Goal: Task Accomplishment & Management: Use online tool/utility

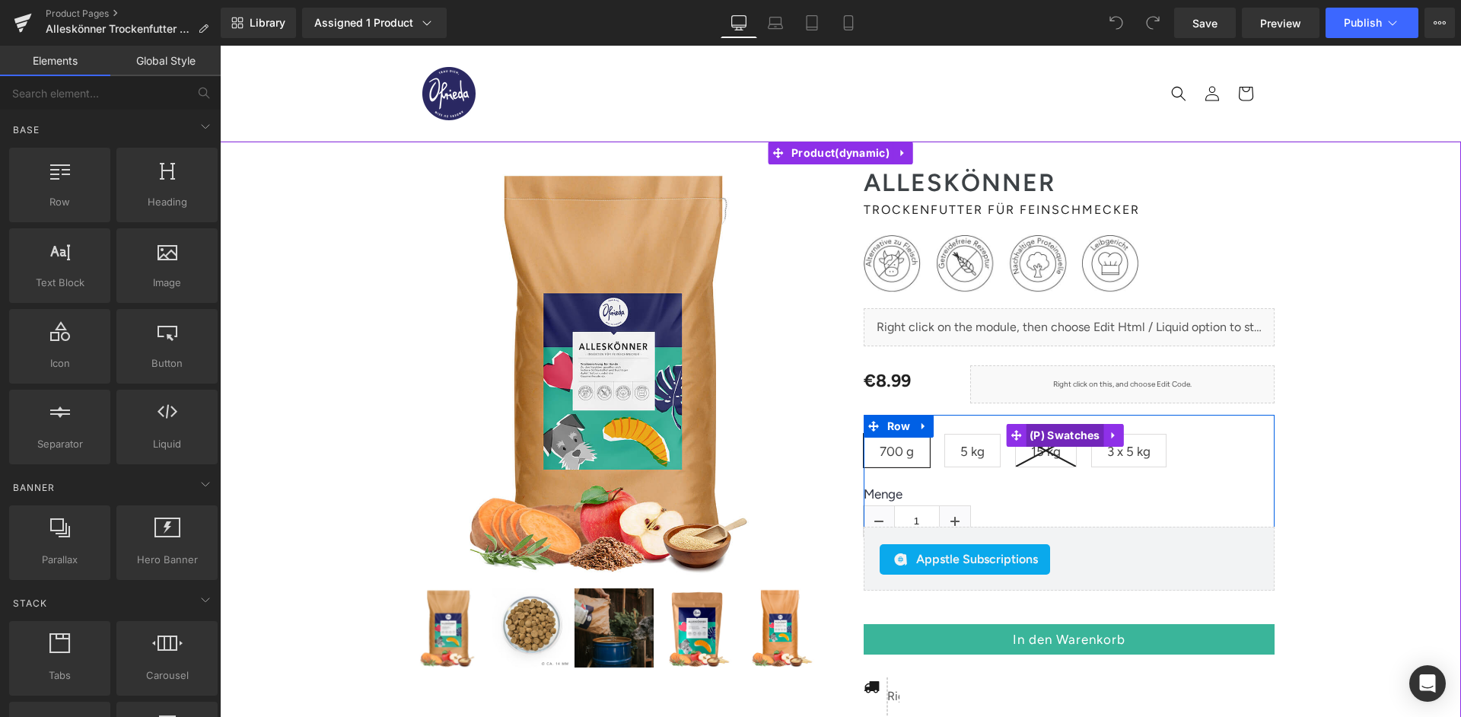
click at [1069, 427] on span "(P) Swatches" at bounding box center [1065, 435] width 78 height 23
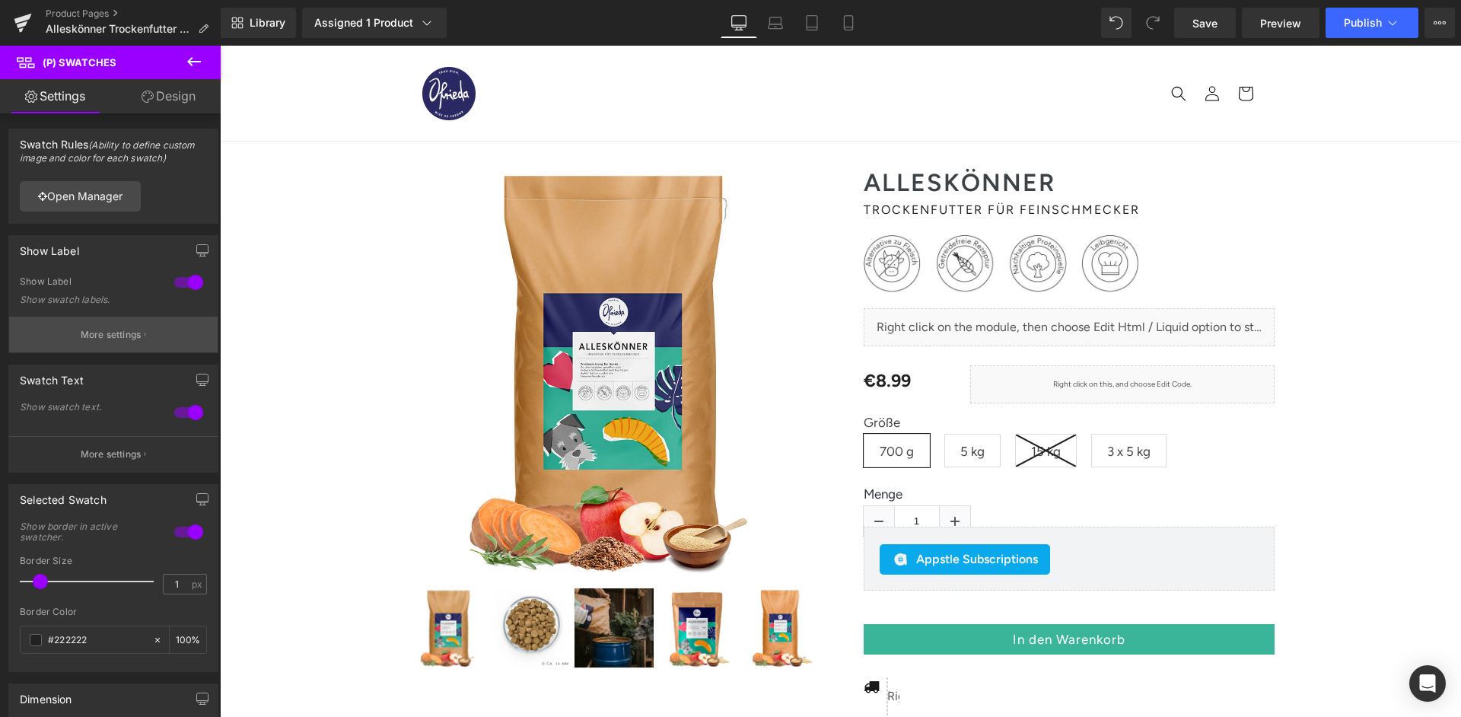
click at [104, 332] on p "More settings" at bounding box center [111, 335] width 61 height 14
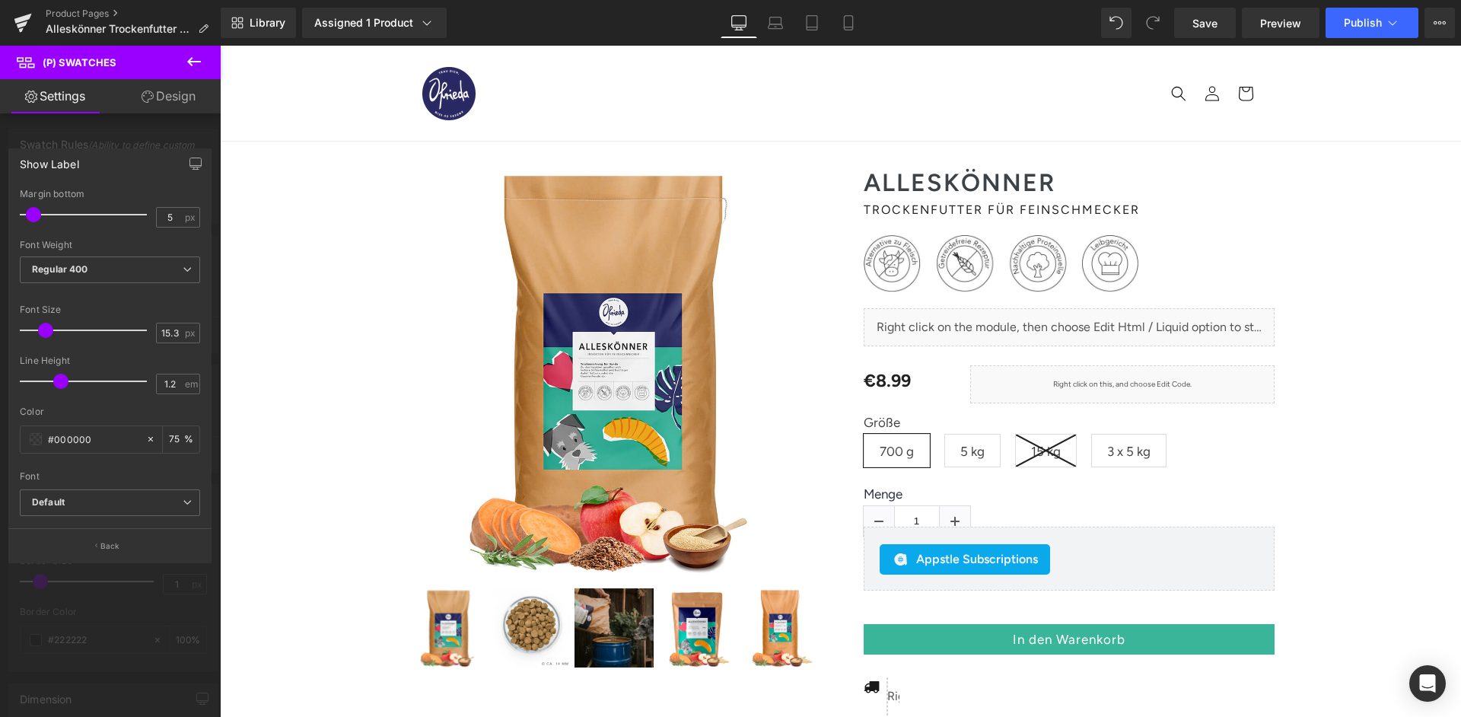
click at [142, 133] on div at bounding box center [110, 385] width 221 height 679
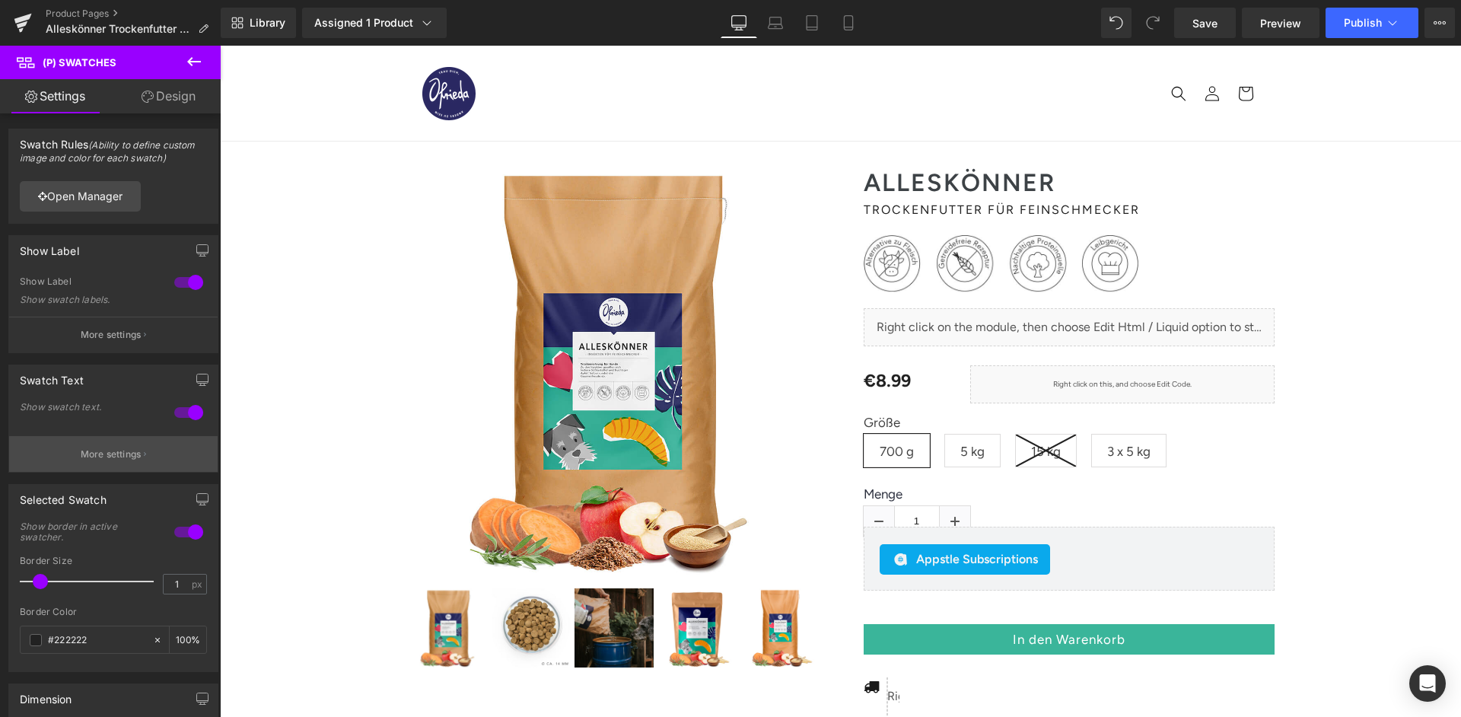
click at [90, 457] on button "More settings" at bounding box center [113, 454] width 209 height 36
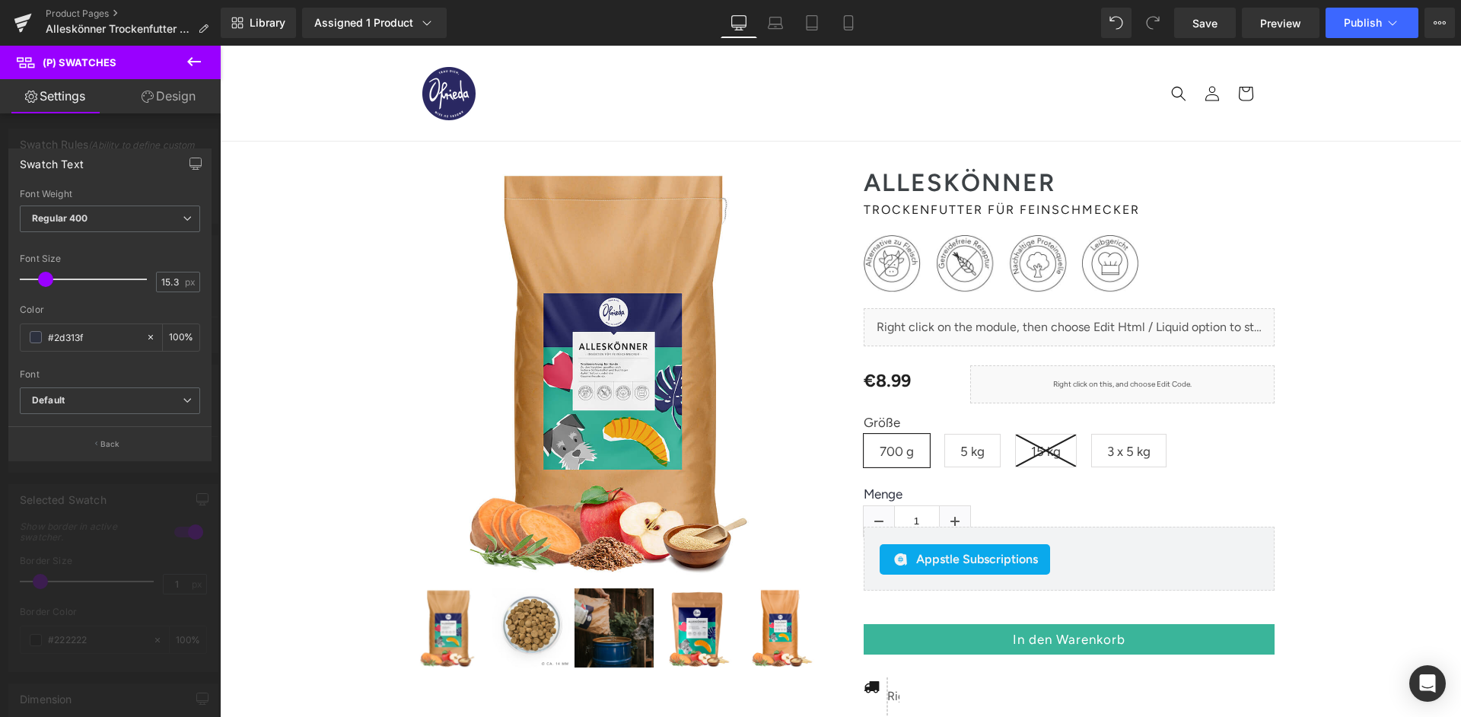
click at [85, 489] on div at bounding box center [110, 385] width 221 height 679
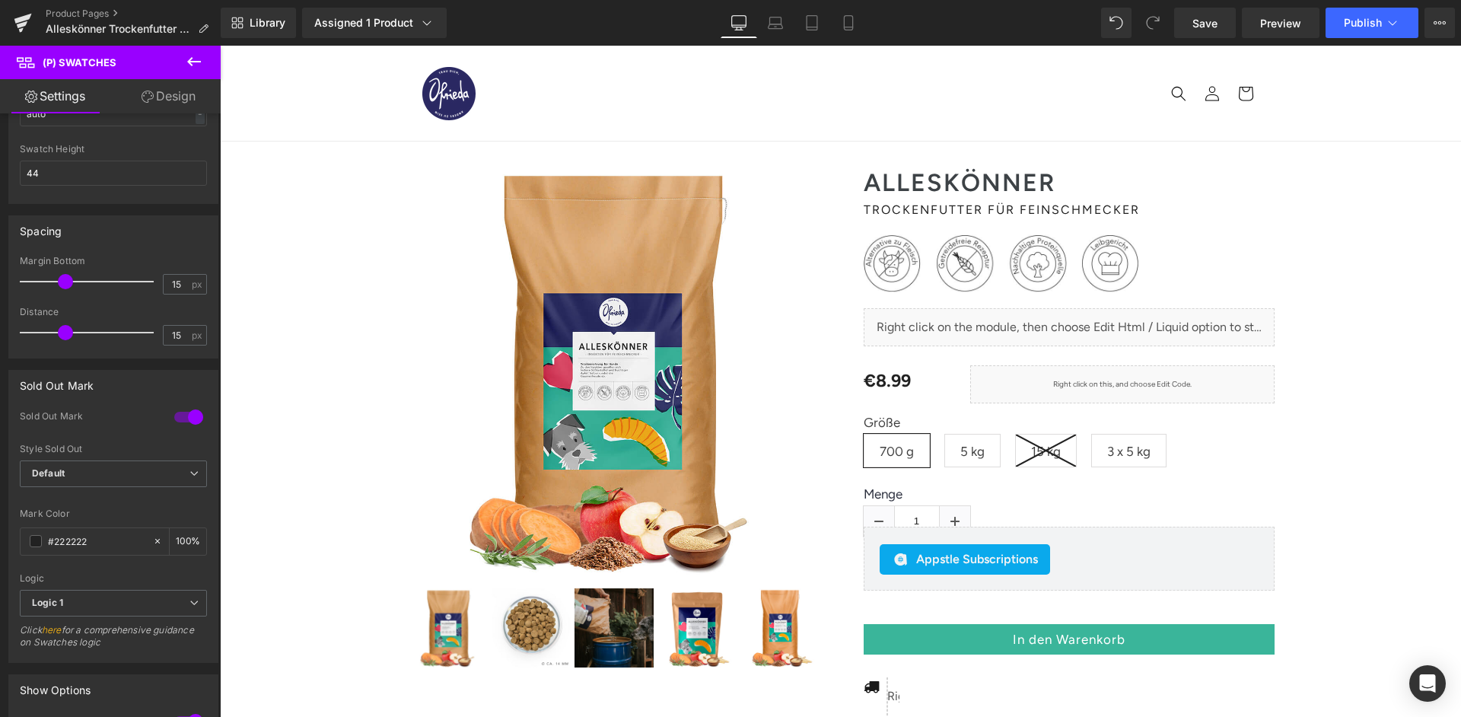
scroll to position [646, 0]
click at [187, 398] on div at bounding box center [188, 410] width 37 height 24
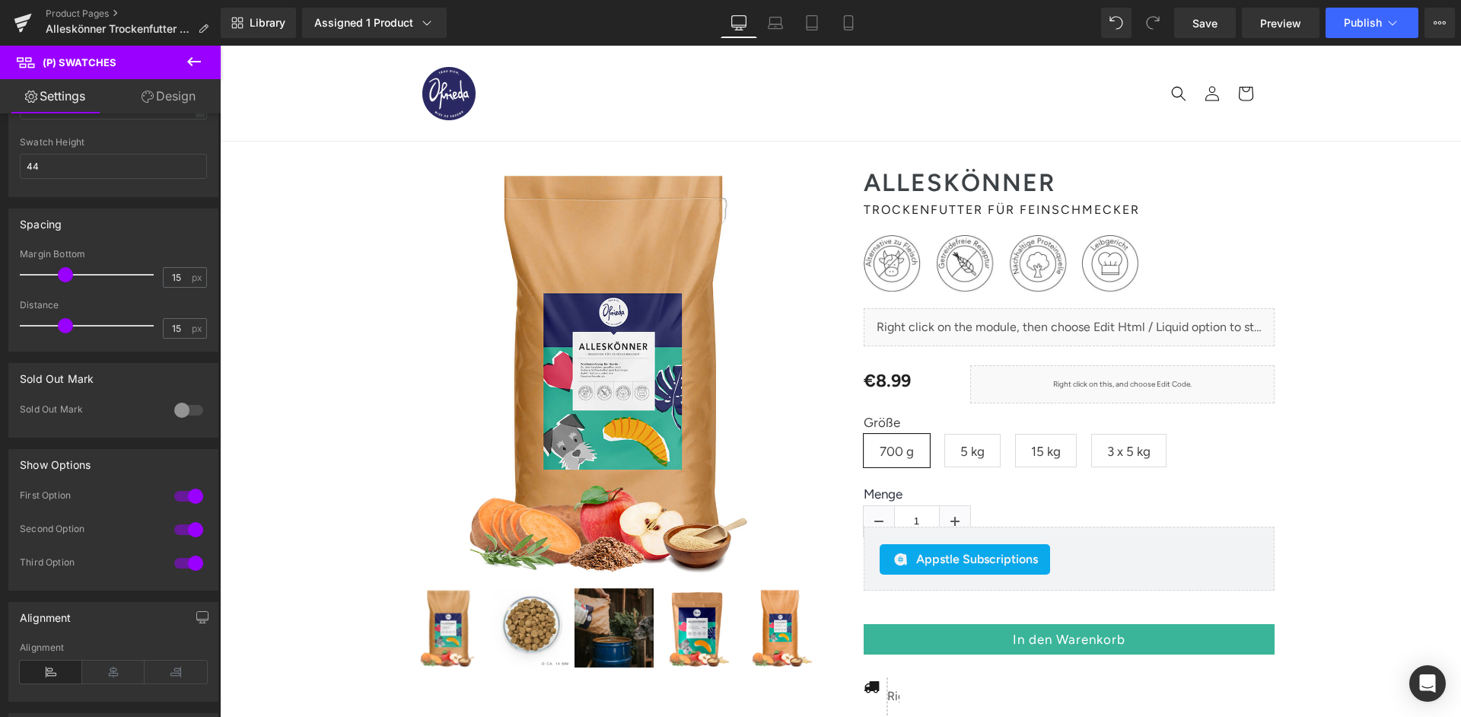
click at [187, 398] on div at bounding box center [188, 410] width 37 height 24
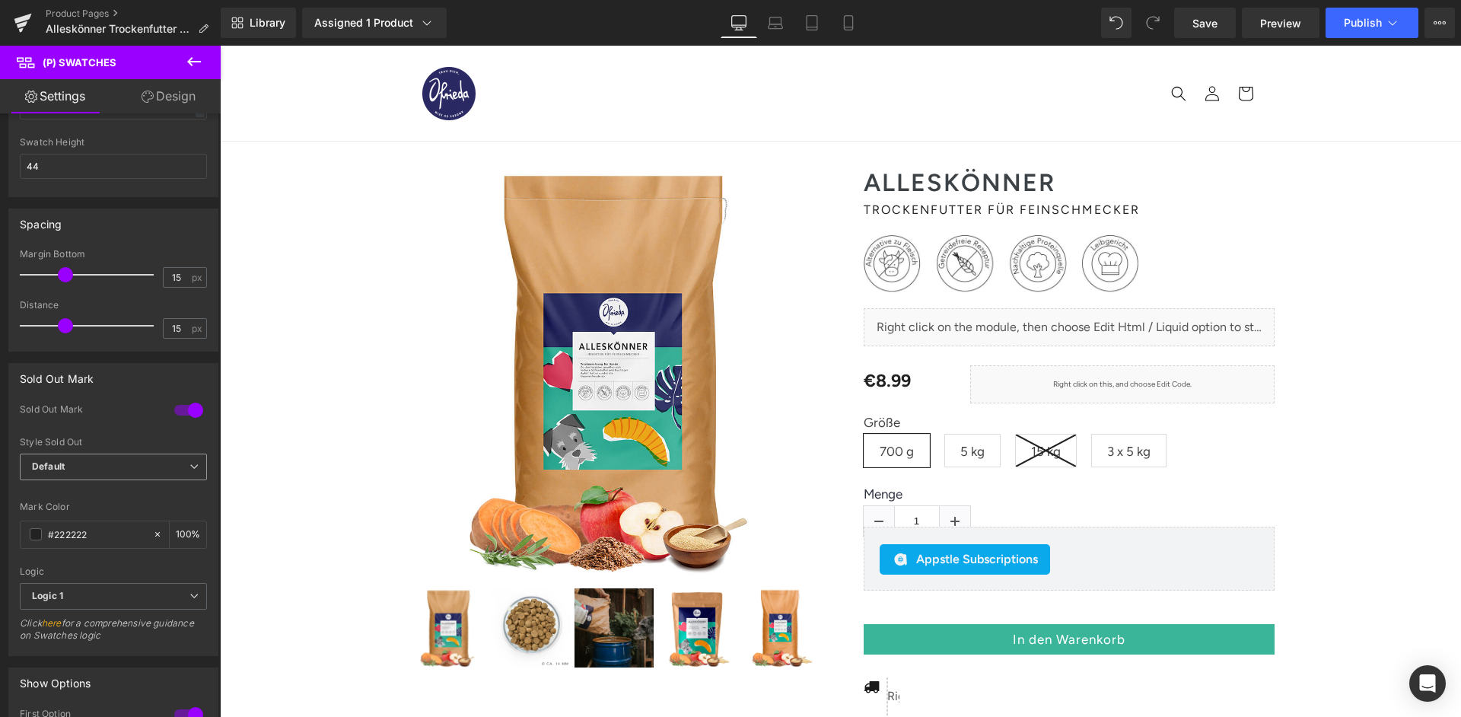
click at [116, 454] on span "Default" at bounding box center [113, 467] width 187 height 27
click at [116, 454] on span "Default" at bounding box center [110, 467] width 181 height 27
click at [116, 454] on span "Default" at bounding box center [113, 467] width 187 height 27
click at [102, 505] on li "Opacity" at bounding box center [110, 516] width 181 height 23
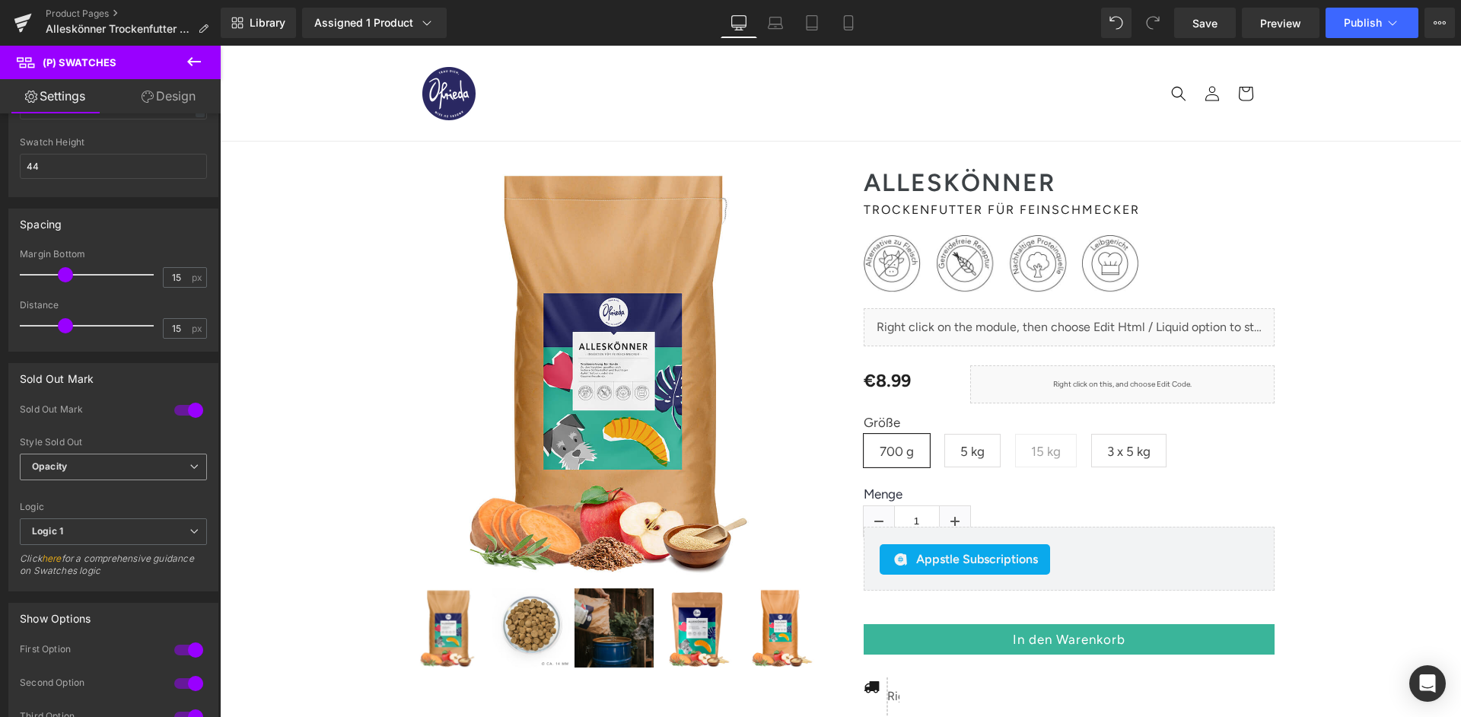
click at [108, 454] on span "Opacity" at bounding box center [113, 467] width 187 height 27
click at [100, 483] on li "Default" at bounding box center [110, 494] width 181 height 23
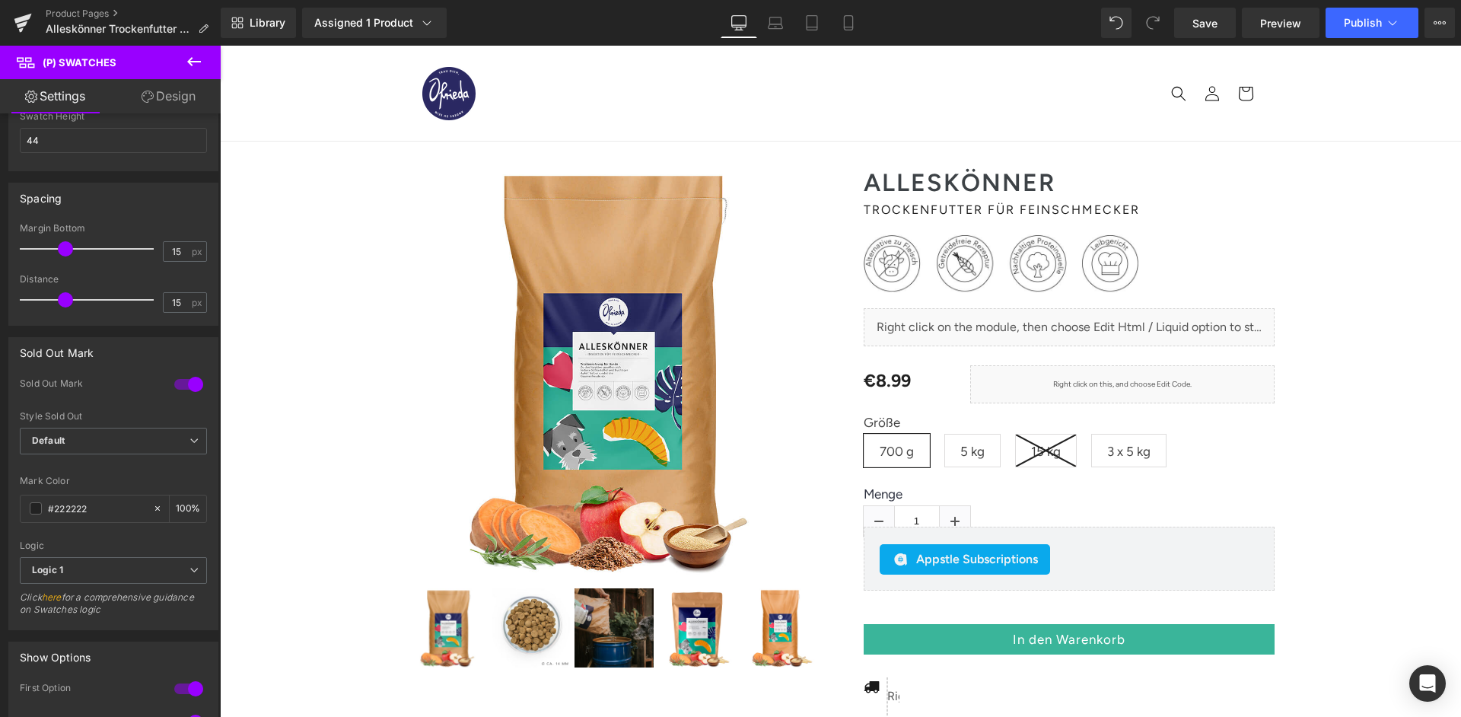
scroll to position [726, 0]
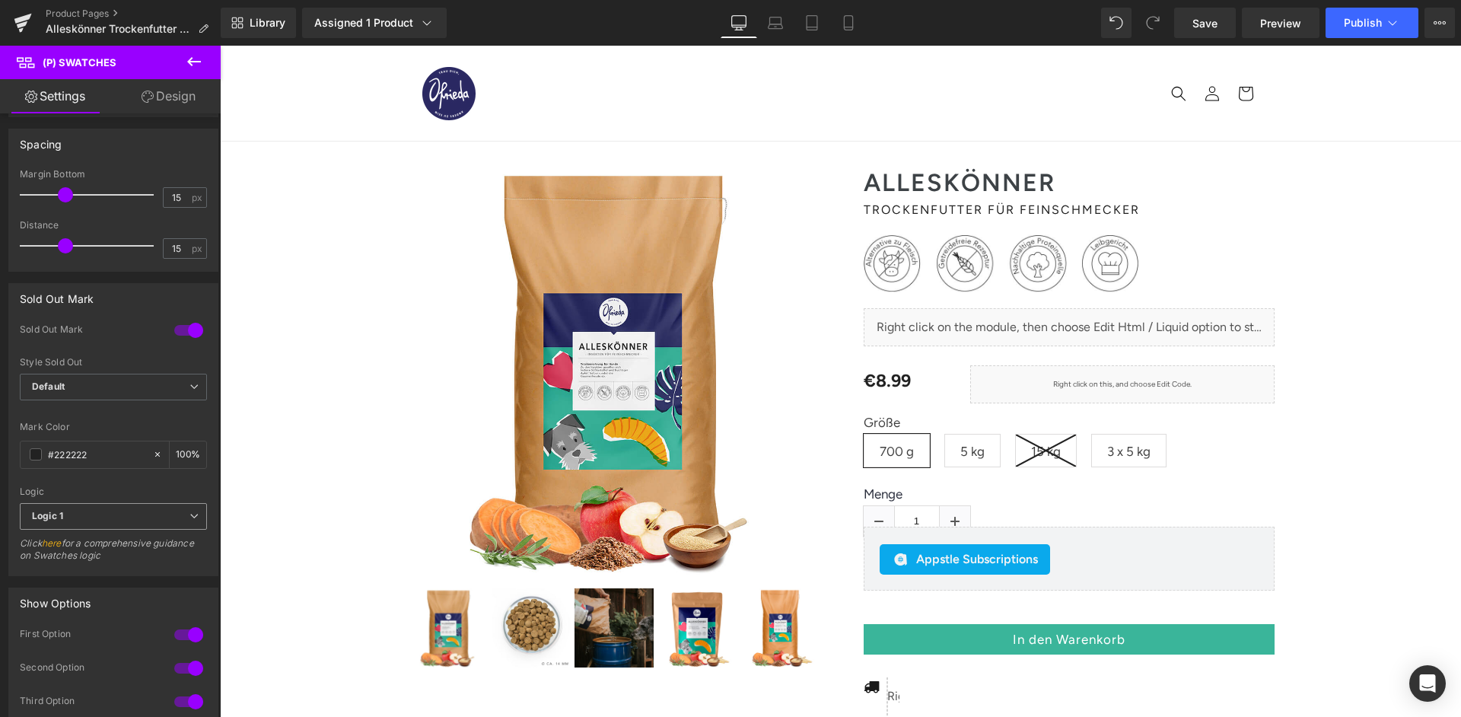
click at [113, 503] on span "Logic 1" at bounding box center [113, 516] width 187 height 27
click at [100, 555] on li "Logic 2" at bounding box center [110, 566] width 181 height 23
click at [107, 503] on span "Logic 2" at bounding box center [113, 516] width 187 height 27
click at [83, 532] on li "Logic 1" at bounding box center [110, 543] width 181 height 23
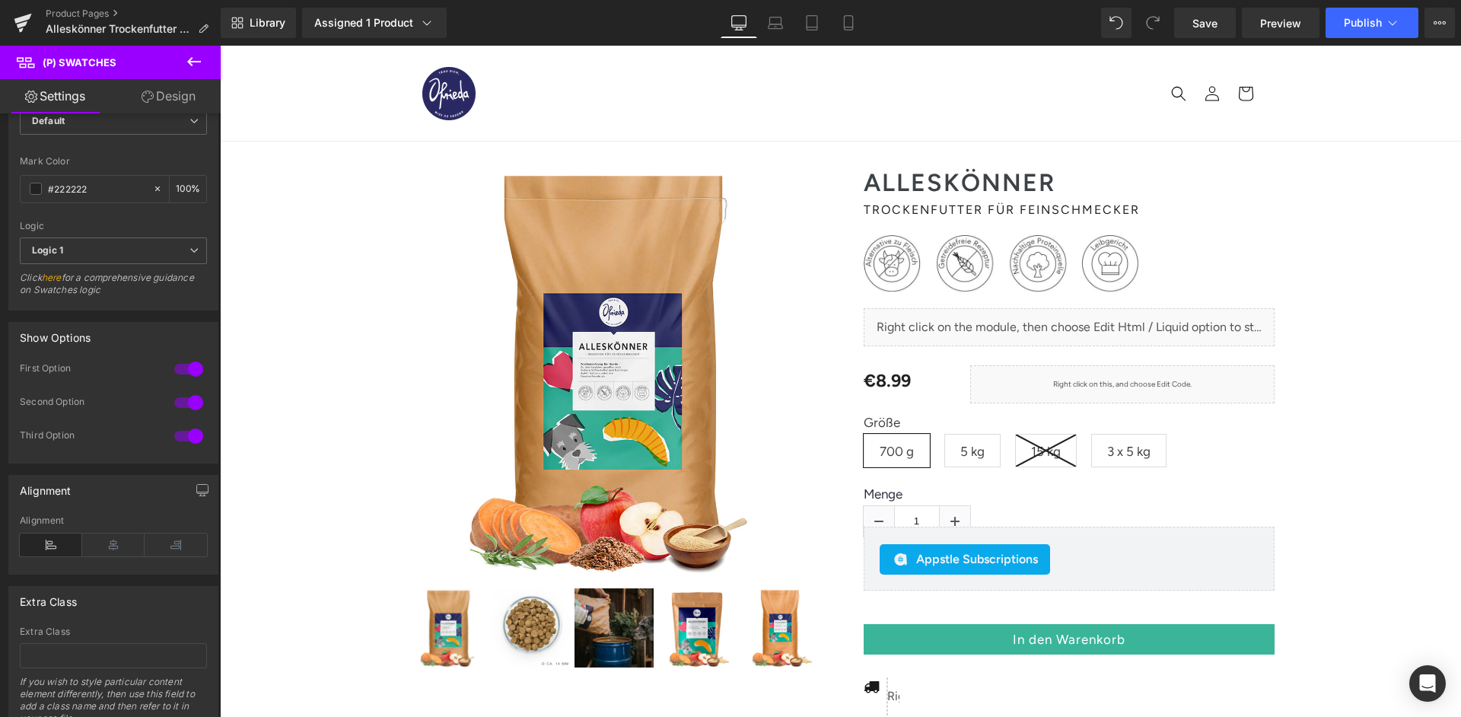
scroll to position [992, 0]
click at [186, 423] on div at bounding box center [188, 435] width 37 height 24
click at [190, 356] on div at bounding box center [188, 368] width 37 height 24
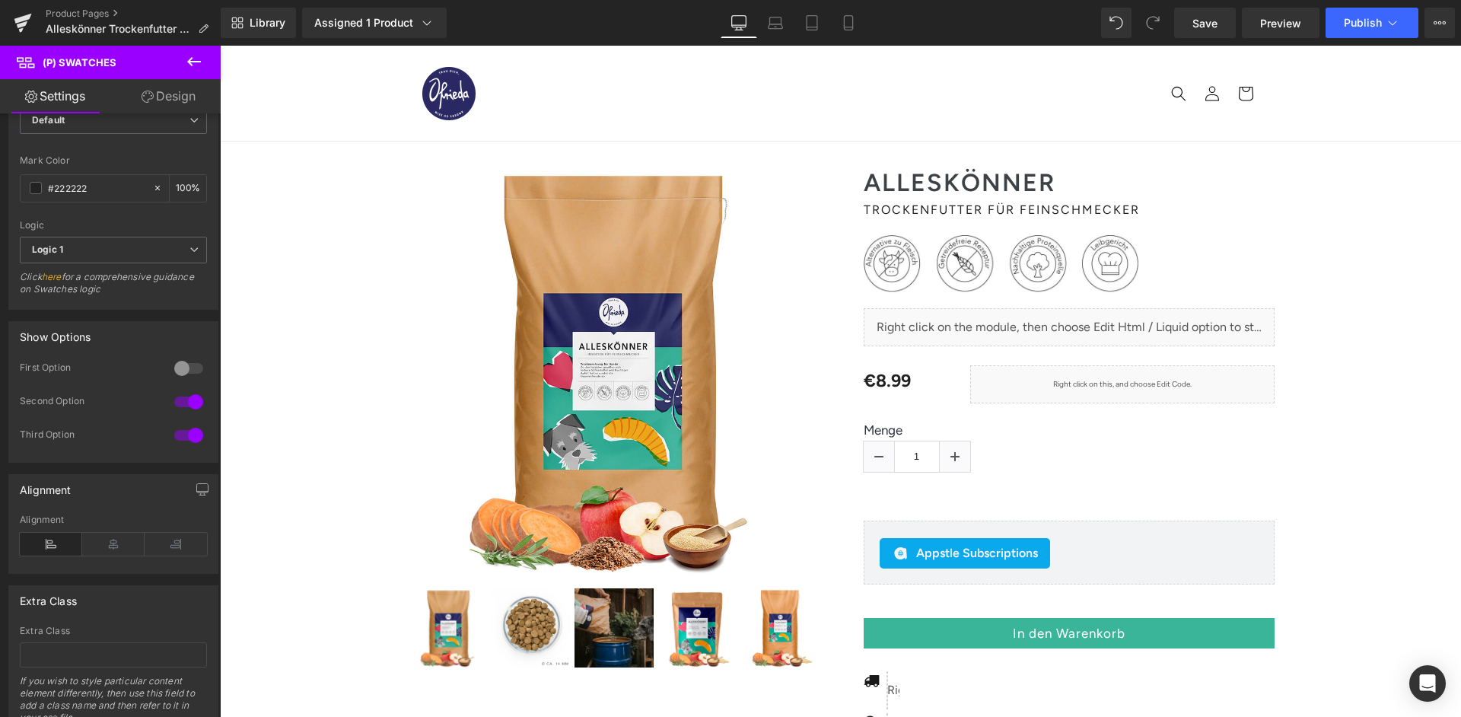
click at [190, 356] on div at bounding box center [188, 368] width 37 height 24
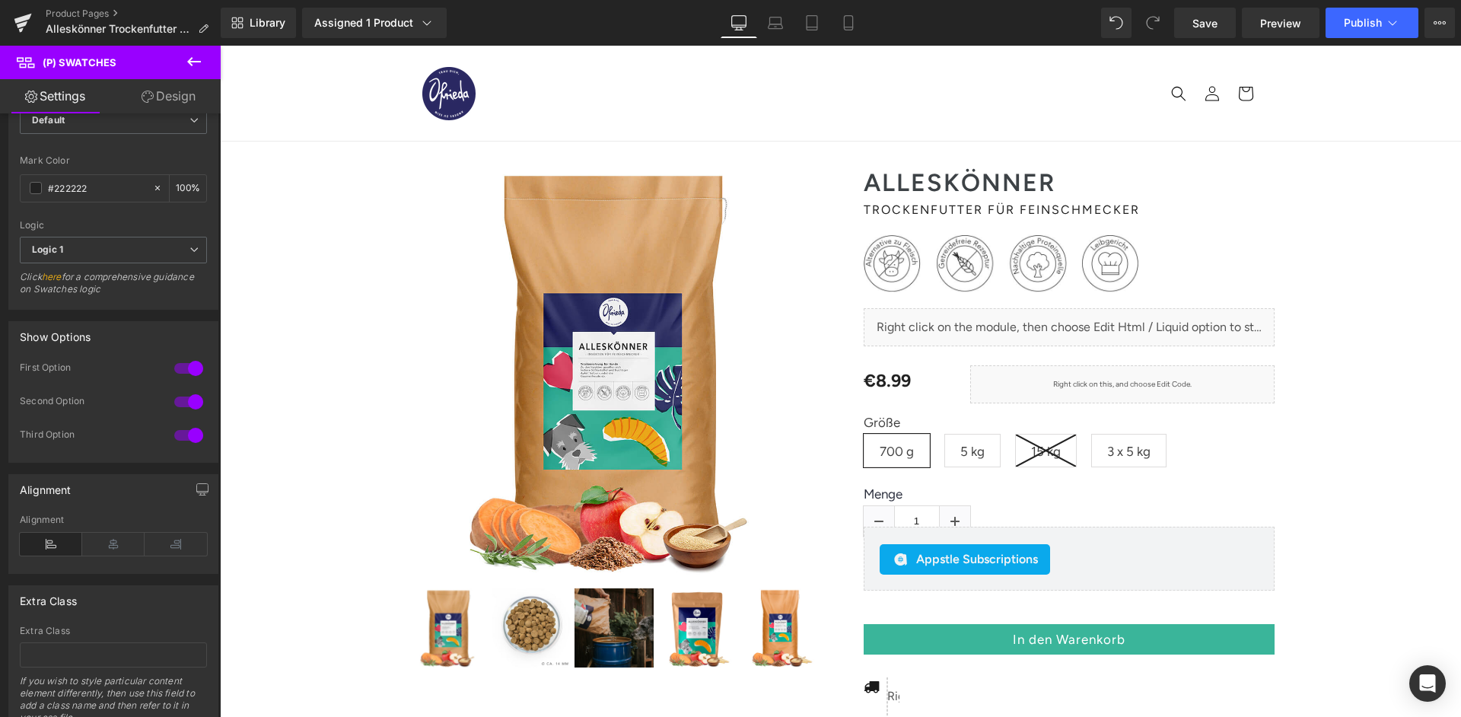
click at [196, 390] on div at bounding box center [188, 402] width 37 height 24
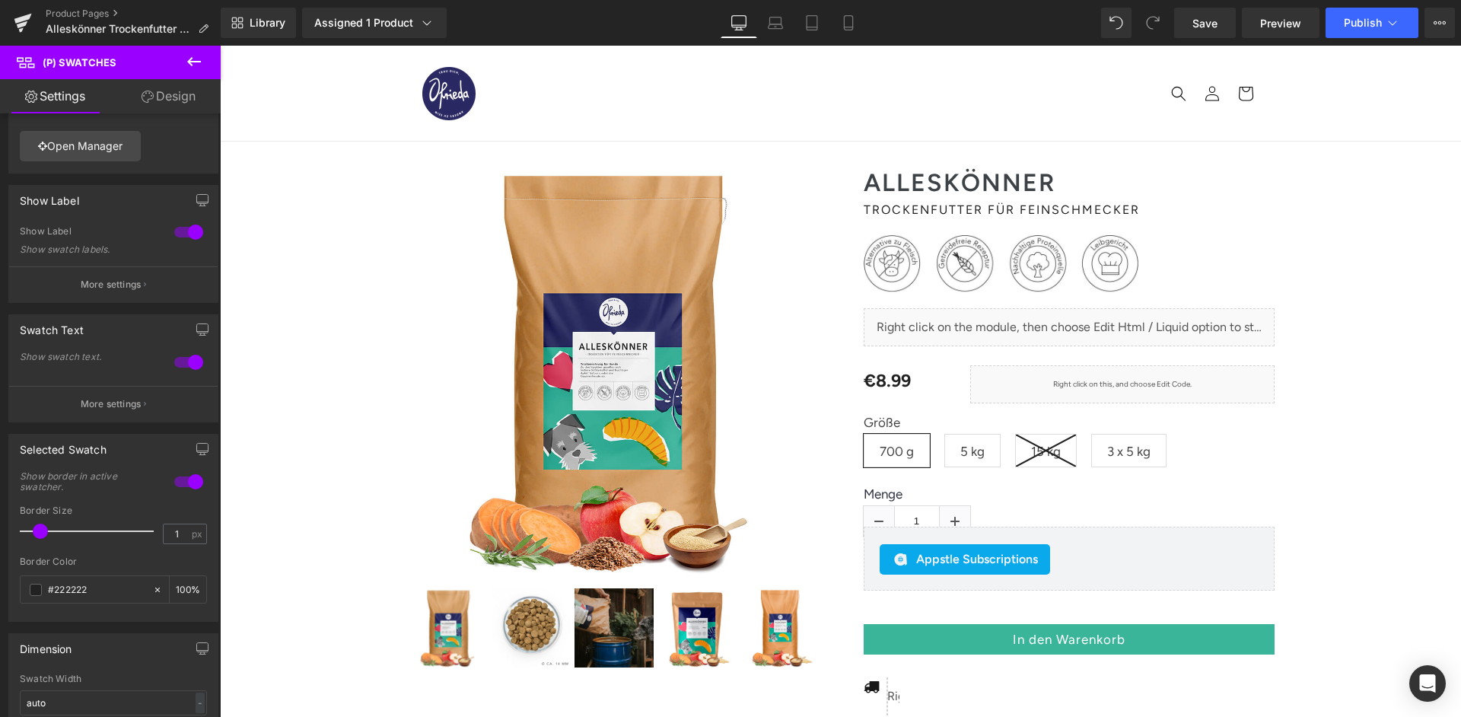
scroll to position [0, 0]
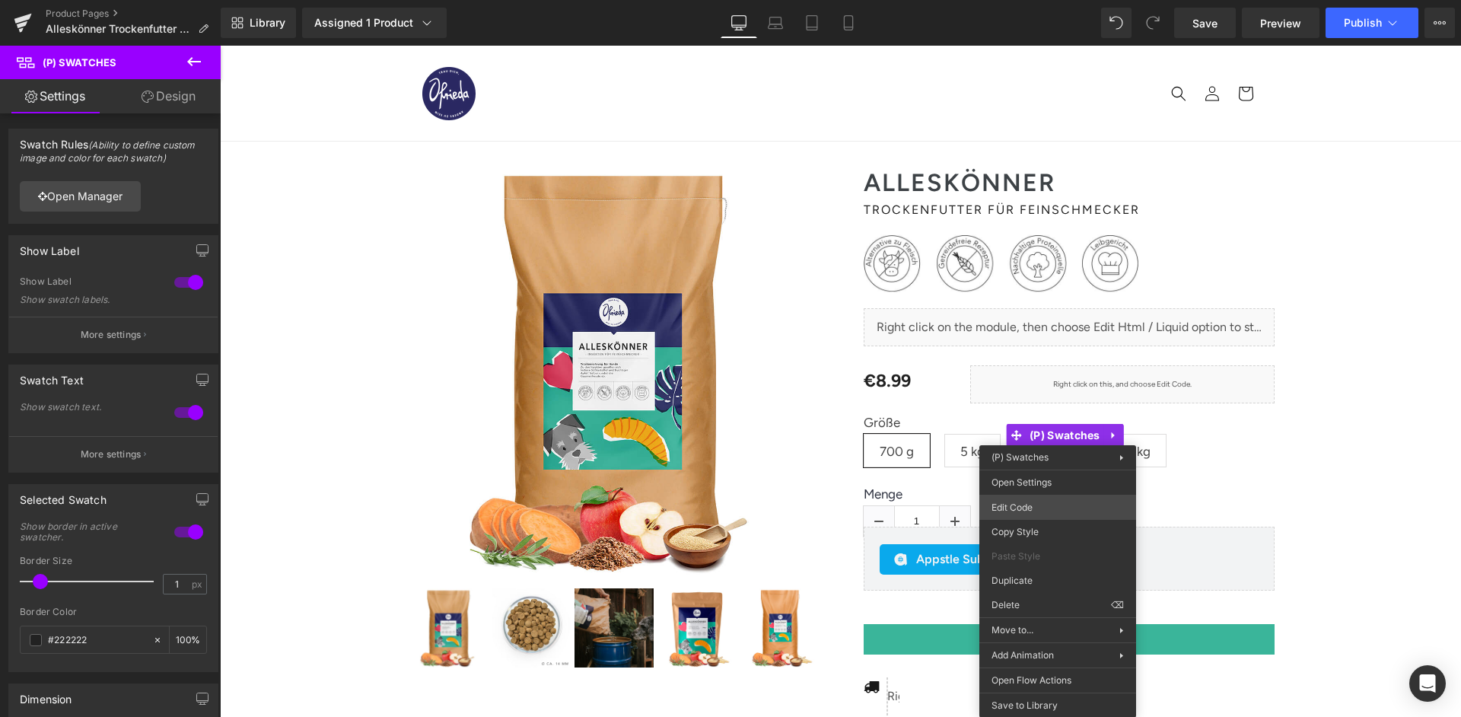
click at [1032, 0] on div "(P) Swatches You are previewing how the will restyle your page. You can not edi…" at bounding box center [730, 0] width 1461 height 0
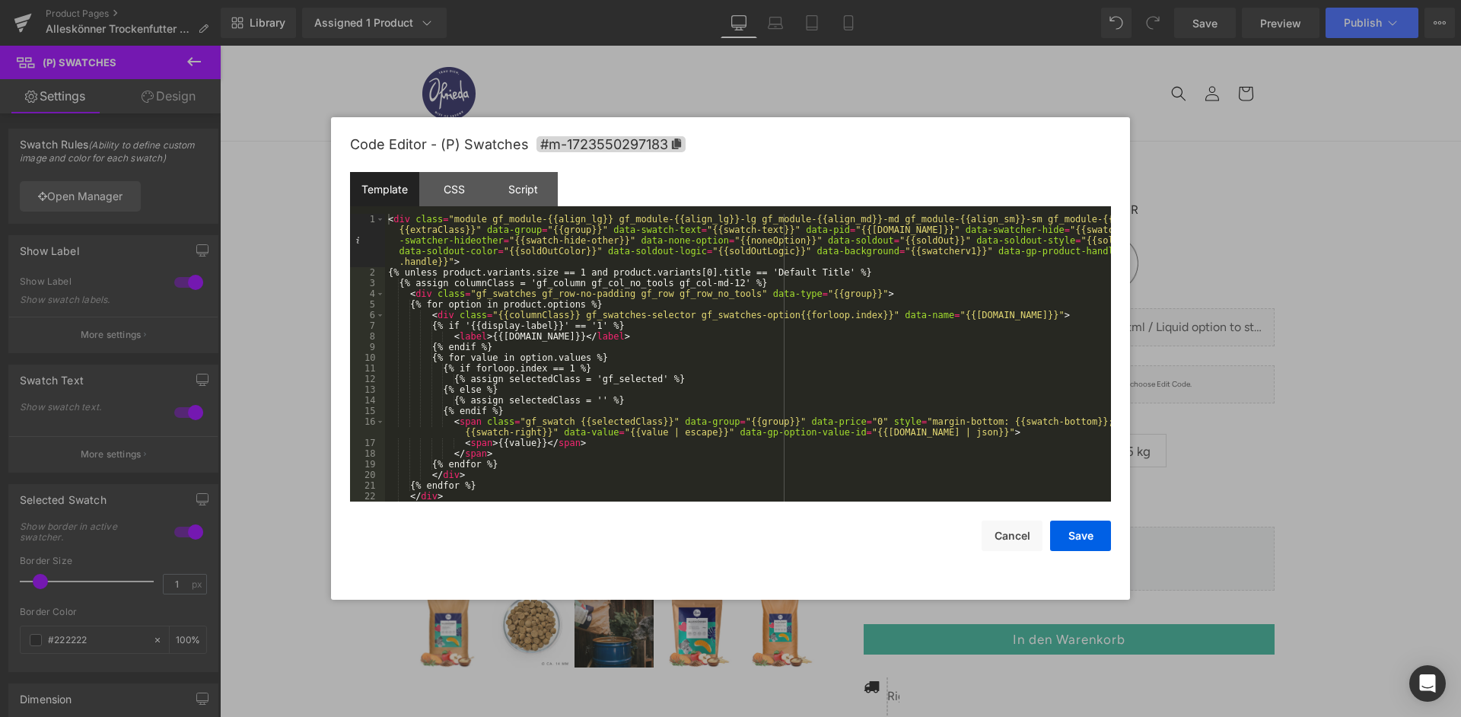
click at [731, 354] on div "< div class = "module gf_module-{{align_lg}} gf_module-{{align_lg}}-lg gf_modul…" at bounding box center [748, 390] width 726 height 352
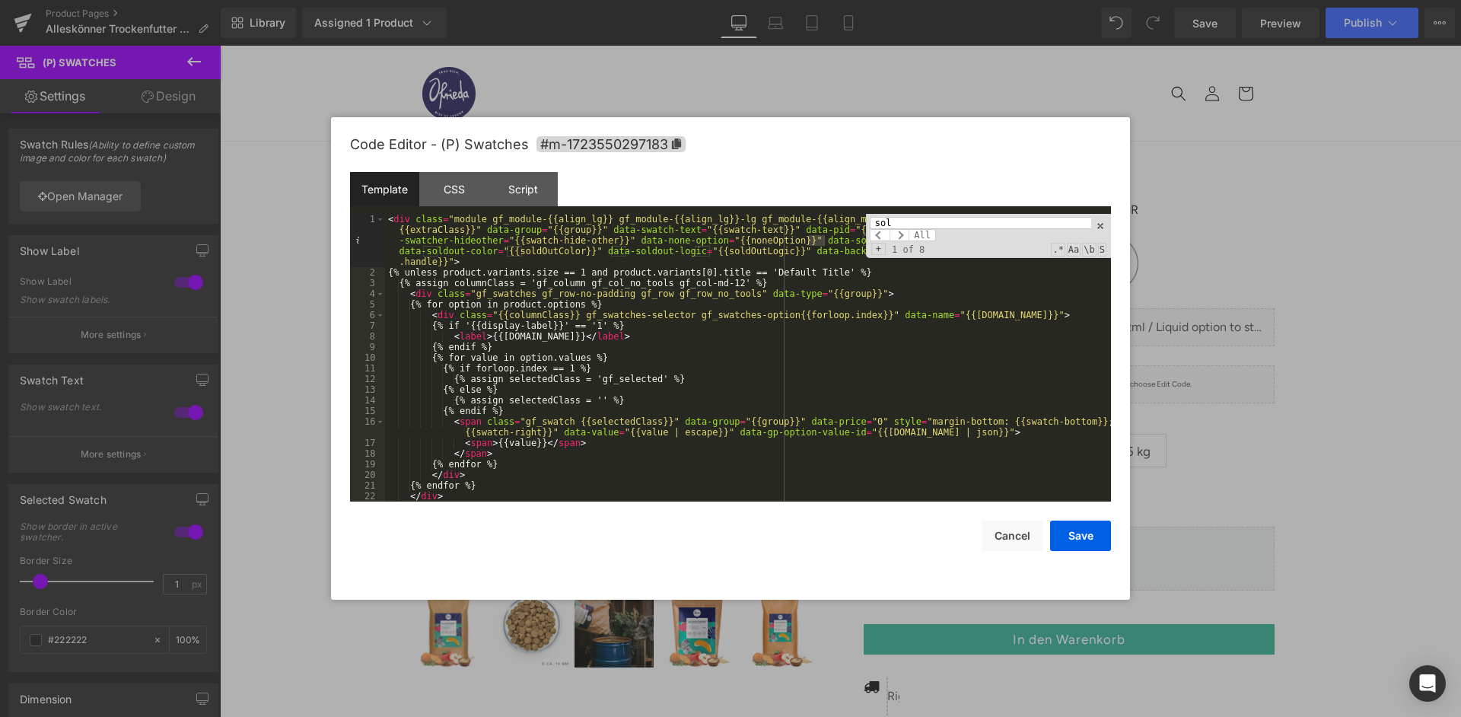
type input "sold"
click at [1103, 224] on span at bounding box center [1100, 226] width 11 height 11
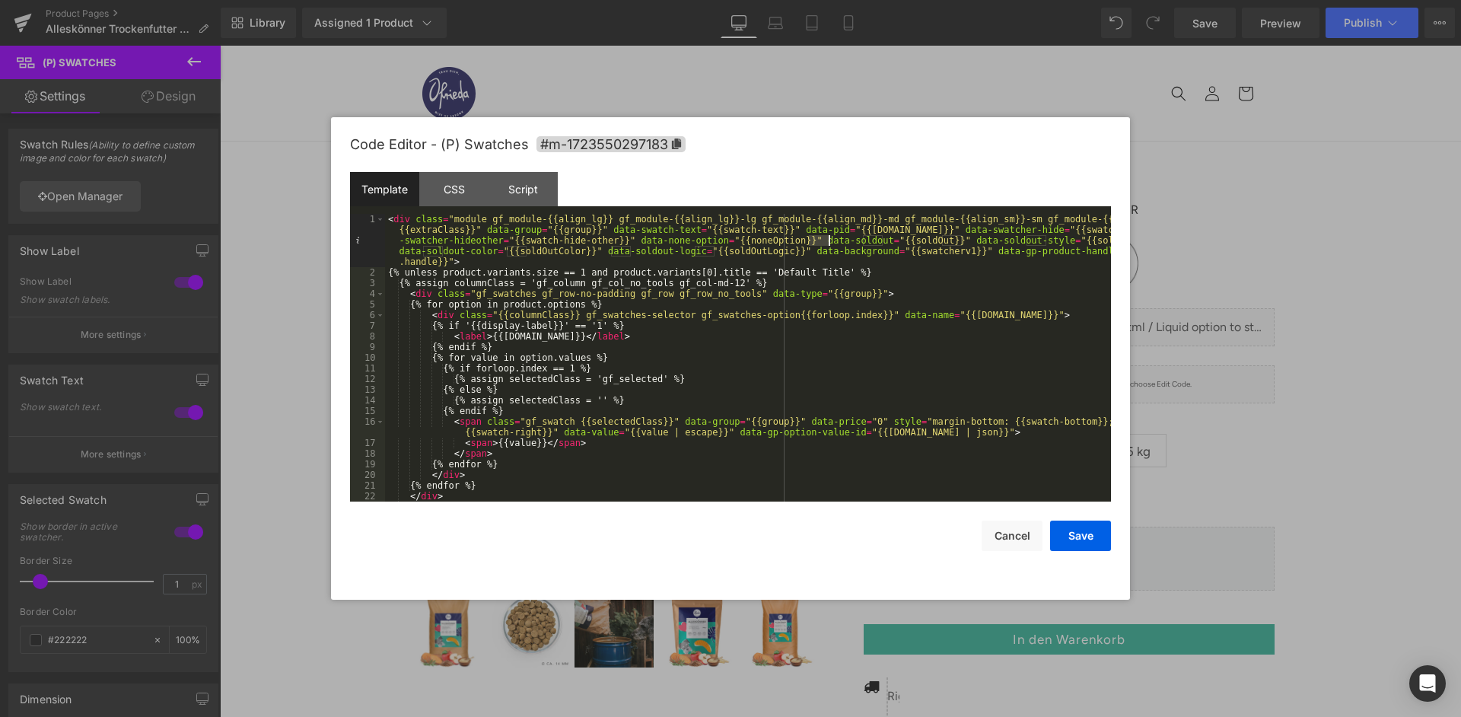
click at [884, 281] on div "< div class = "module gf_module-{{align_lg}} gf_module-{{align_lg}}-lg gf_modul…" at bounding box center [748, 390] width 726 height 352
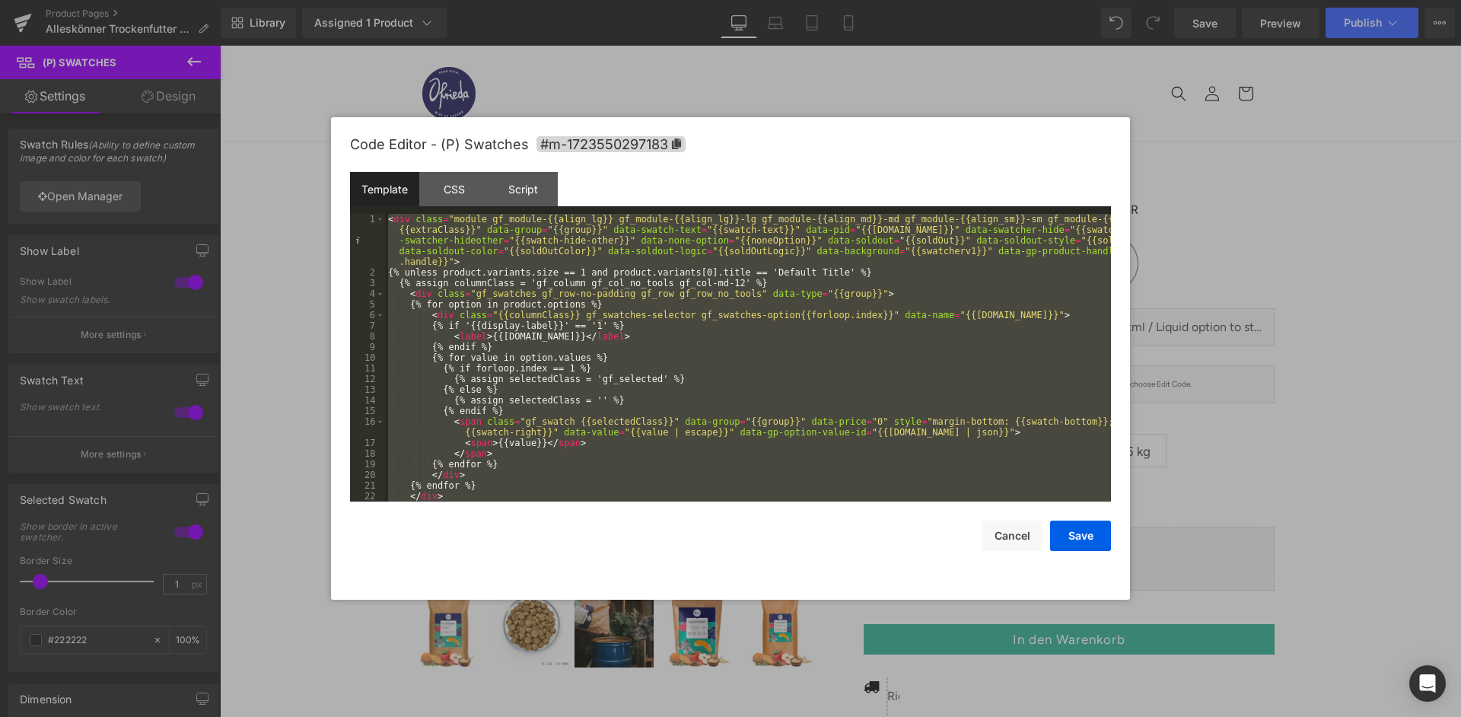
click at [572, 296] on div "< div class = "module gf_module-{{align_lg}} gf_module-{{align_lg}}-lg gf_modul…" at bounding box center [748, 390] width 726 height 352
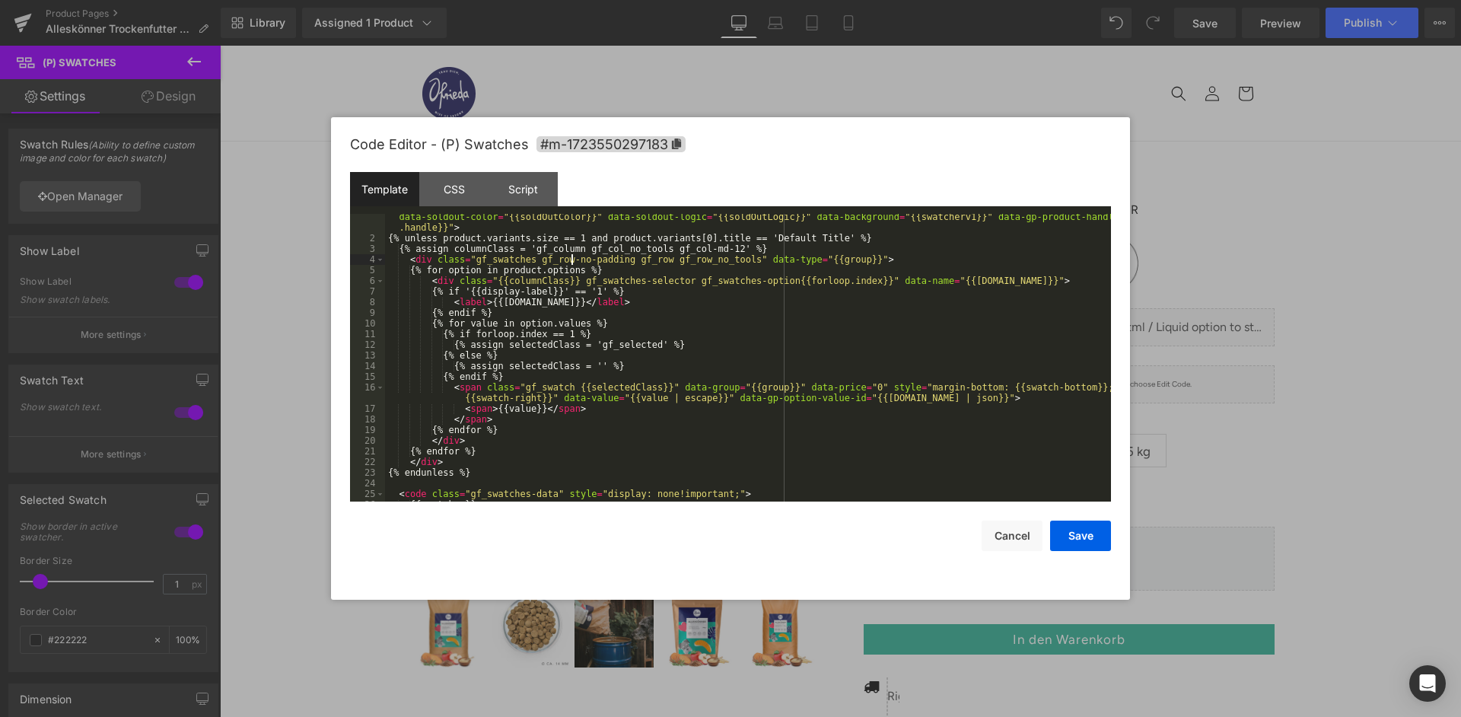
scroll to position [64, 0]
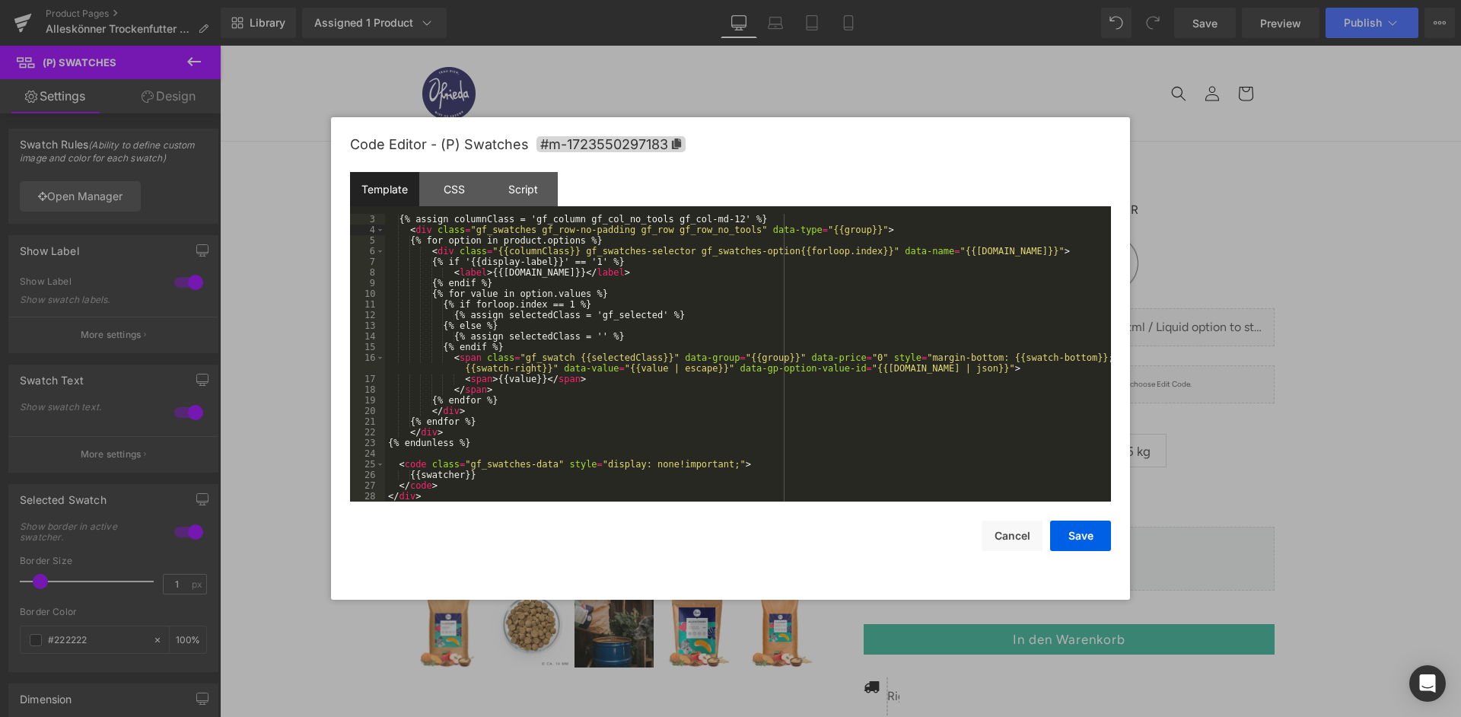
click at [612, 412] on div "{% assign columnClass = 'gf_column gf_col_no_tools gf_col-md-12' %} < div class…" at bounding box center [748, 368] width 726 height 309
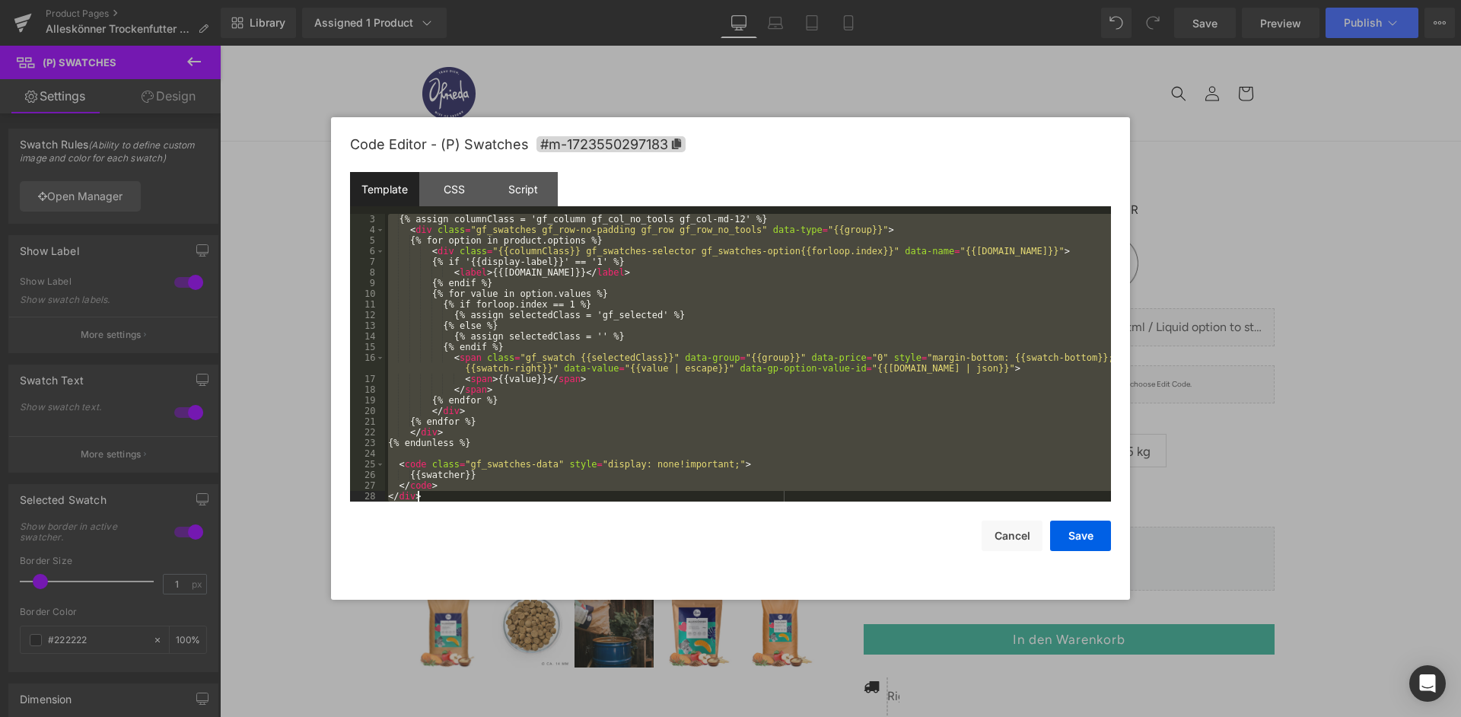
scroll to position [373, 0]
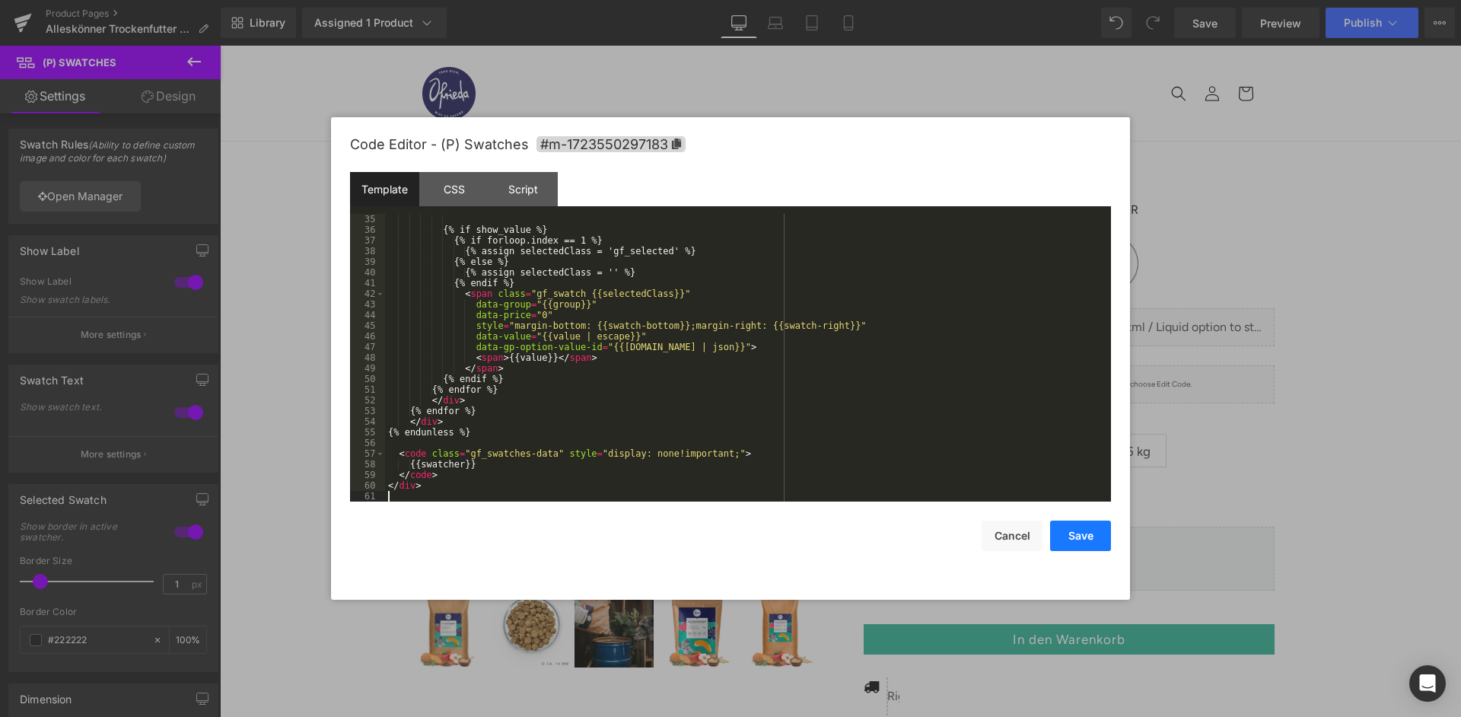
click at [1075, 526] on button "Save" at bounding box center [1080, 536] width 61 height 30
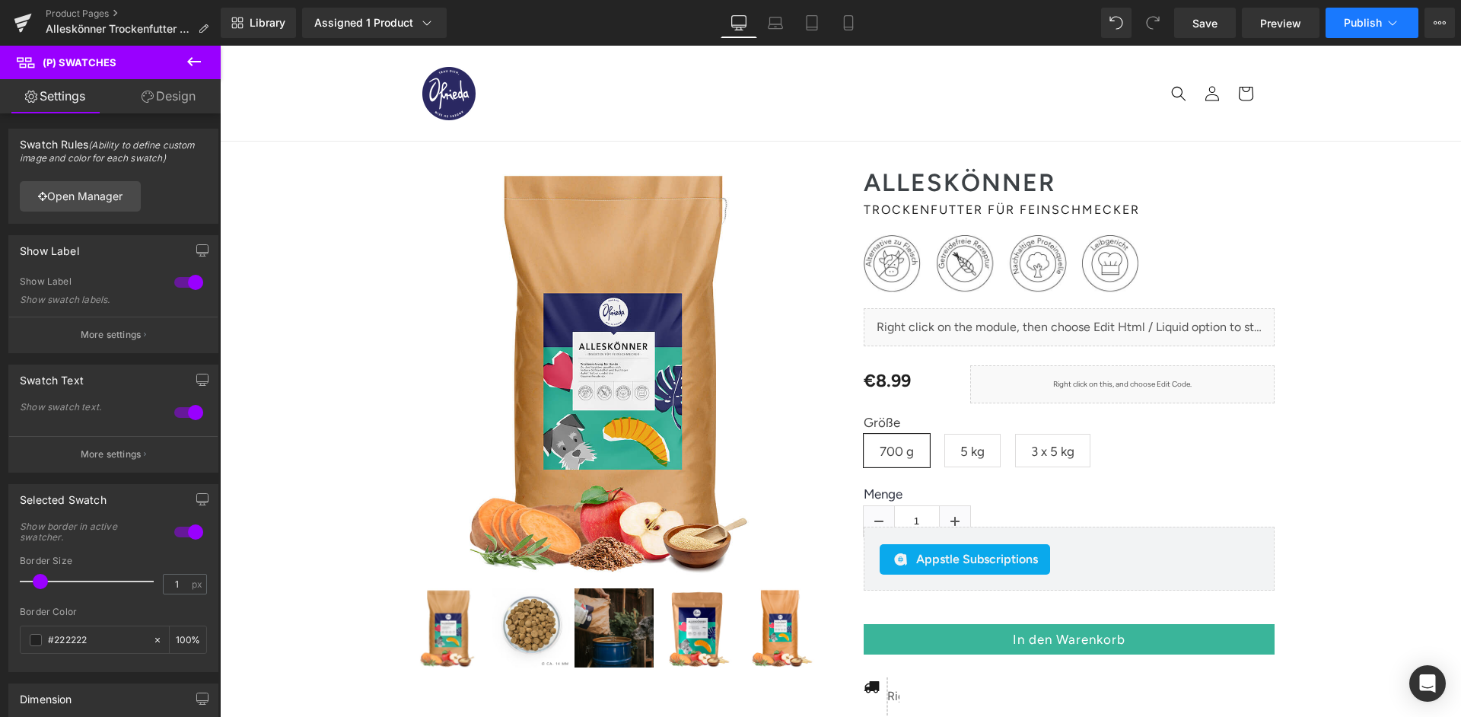
click at [1356, 30] on button "Publish" at bounding box center [1372, 23] width 93 height 30
click at [854, 23] on icon at bounding box center [848, 22] width 15 height 15
type input "100"
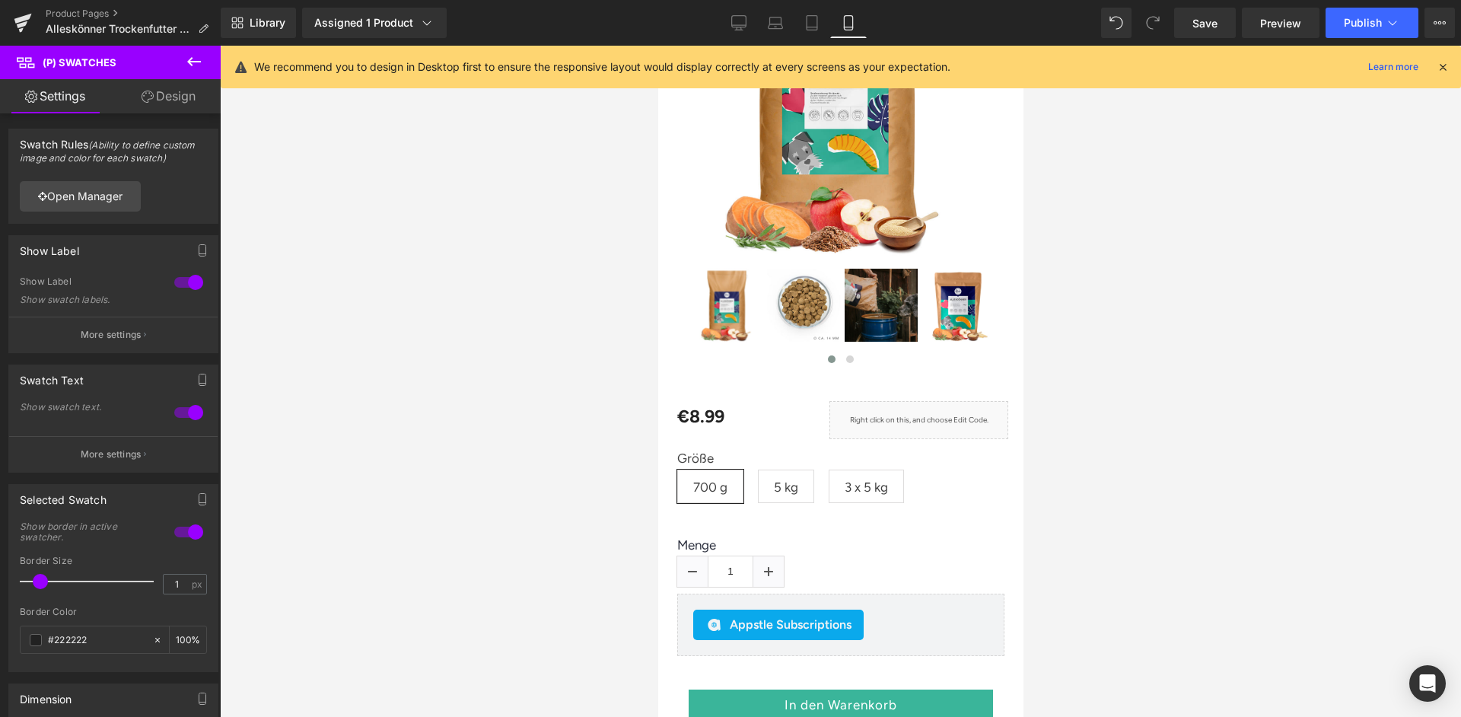
scroll to position [447, 0]
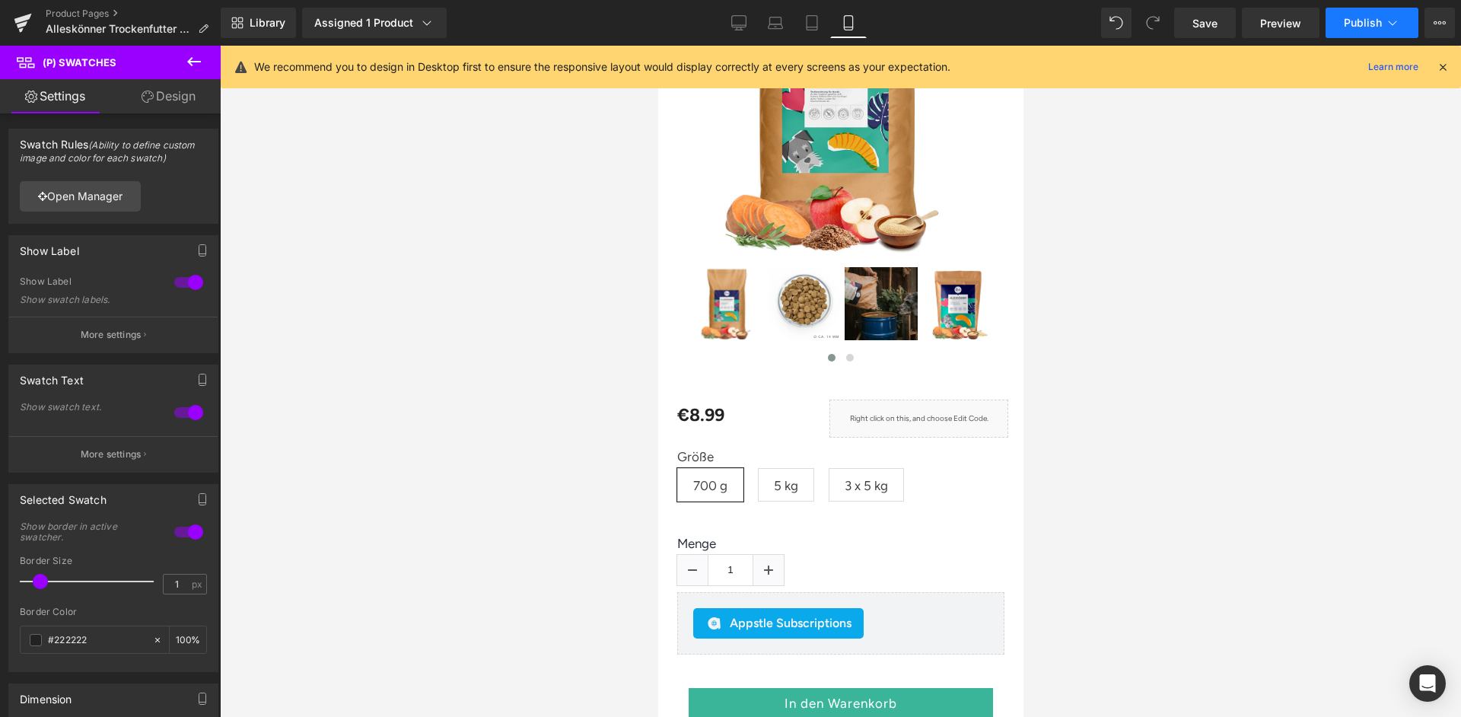
click at [1367, 28] on span "Publish" at bounding box center [1363, 23] width 38 height 12
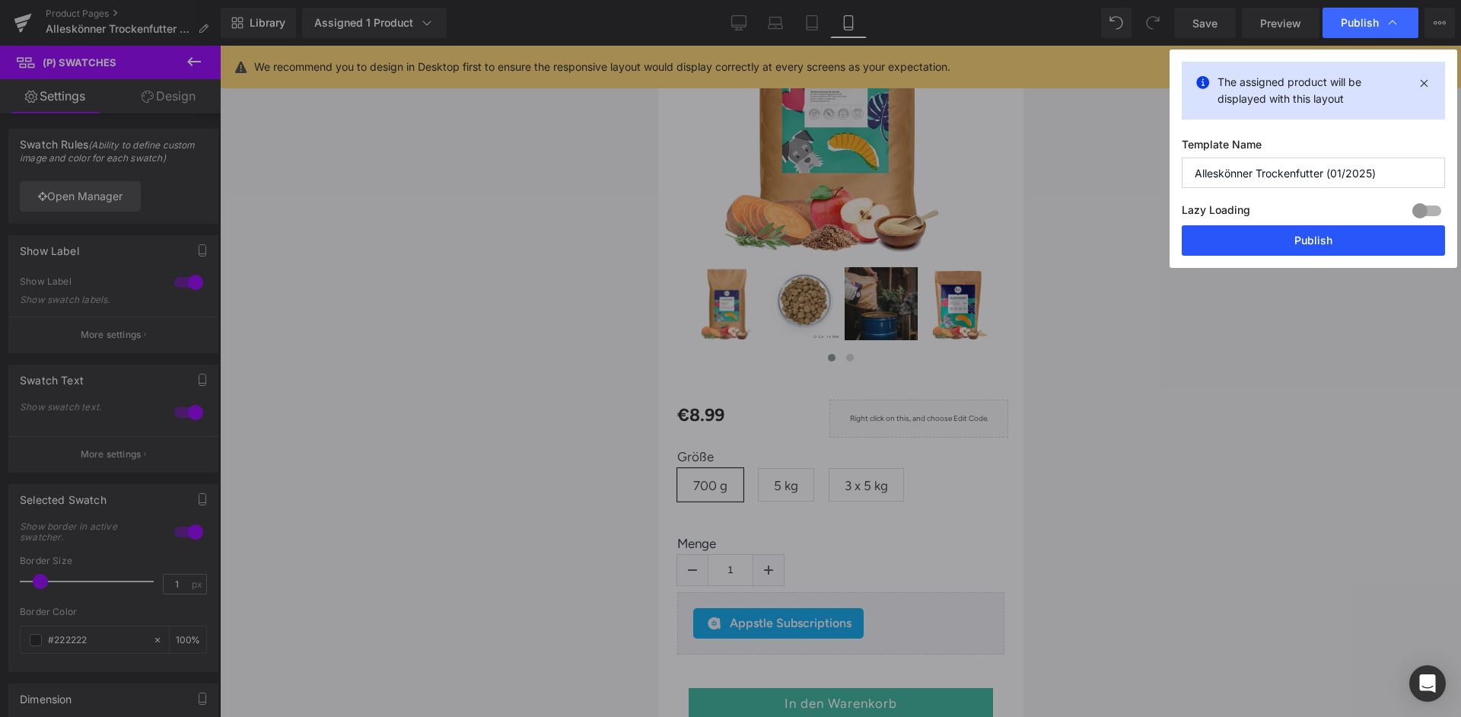
click at [1333, 243] on button "Publish" at bounding box center [1313, 240] width 263 height 30
